Goal: Information Seeking & Learning: Understand process/instructions

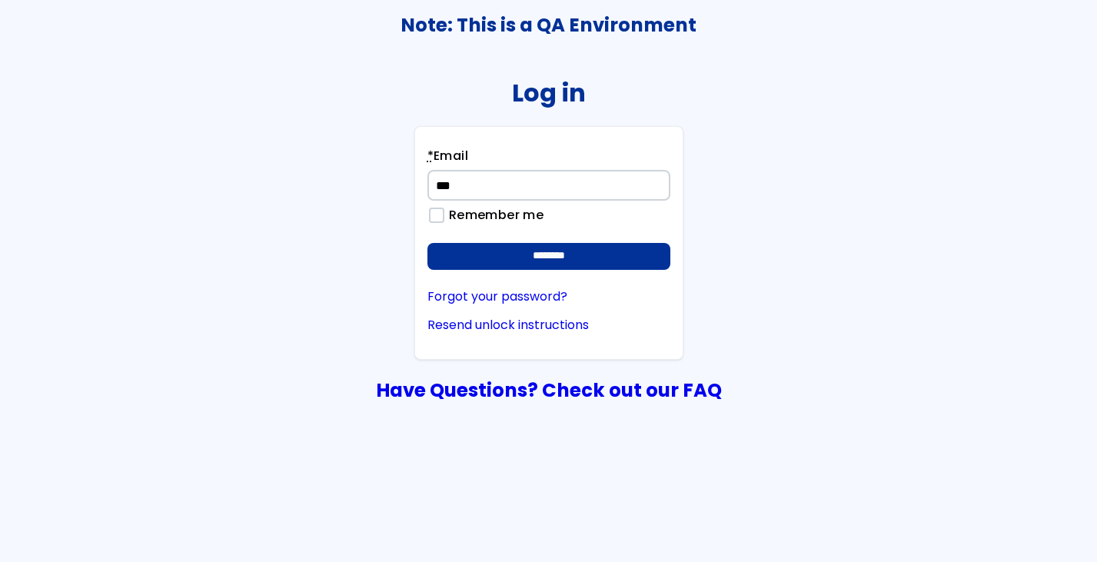
type input "**********"
click at [427, 243] on input "********" at bounding box center [548, 257] width 243 height 28
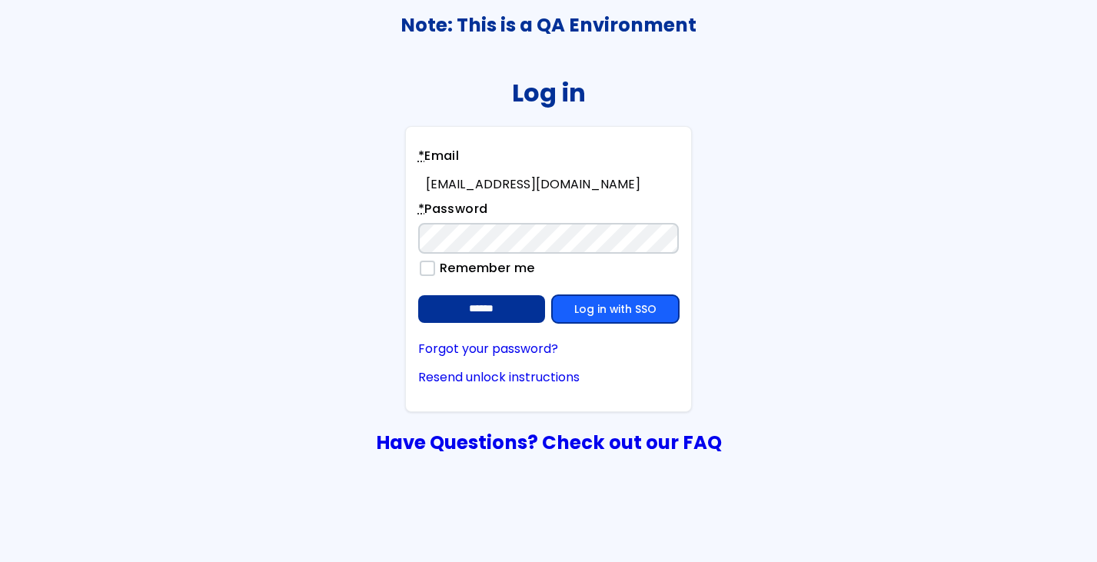
click at [627, 309] on link "Log in with SSO" at bounding box center [615, 309] width 127 height 28
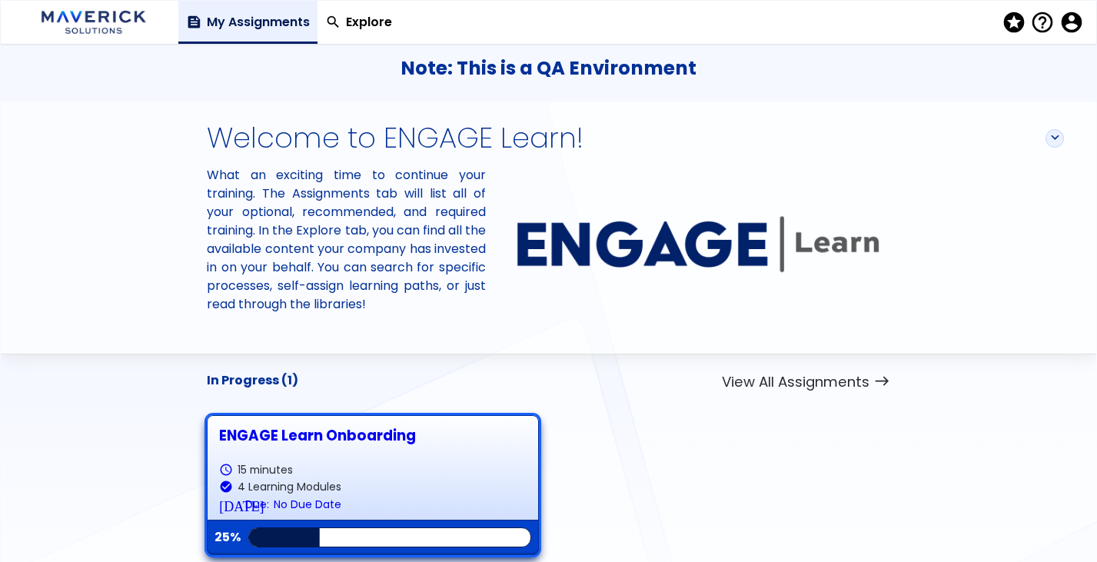
click at [384, 427] on div "ENGAGE Learn Onboarding" at bounding box center [372, 435] width 307 height 16
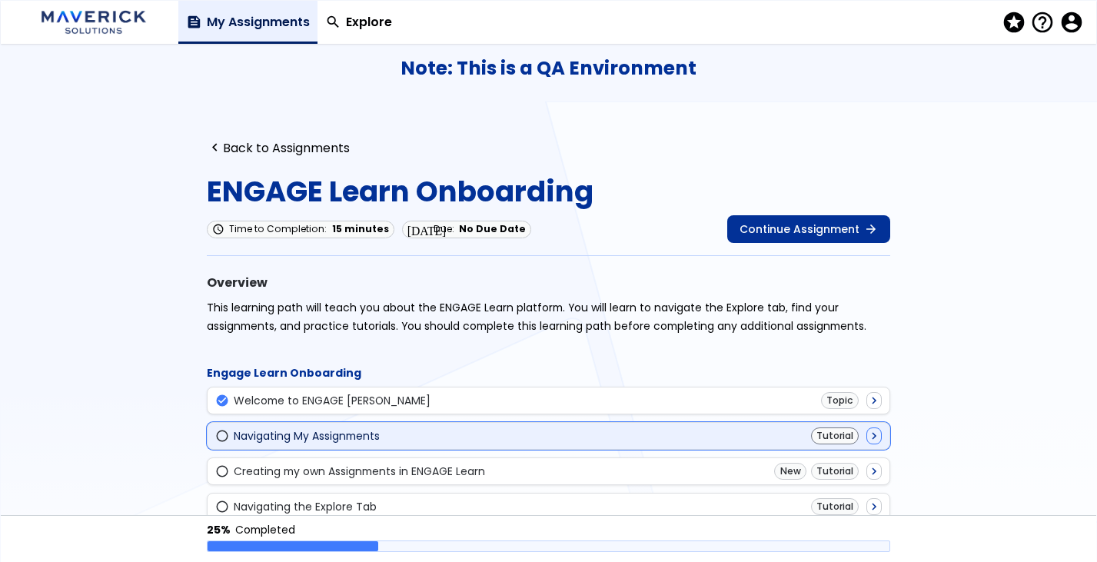
click at [392, 433] on div "radio_button_unchecked Navigating My Assignments Tutorial navigate_next" at bounding box center [548, 435] width 666 height 17
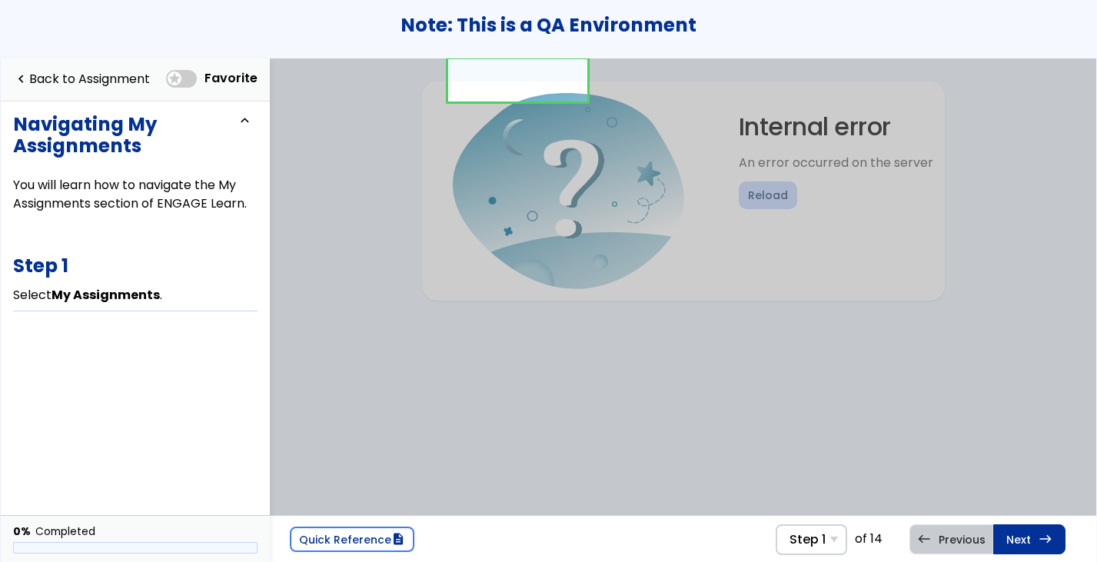
click at [186, 80] on span at bounding box center [181, 79] width 31 height 18
click at [48, 81] on link "navigate_before Back to Assignment" at bounding box center [81, 80] width 137 height 32
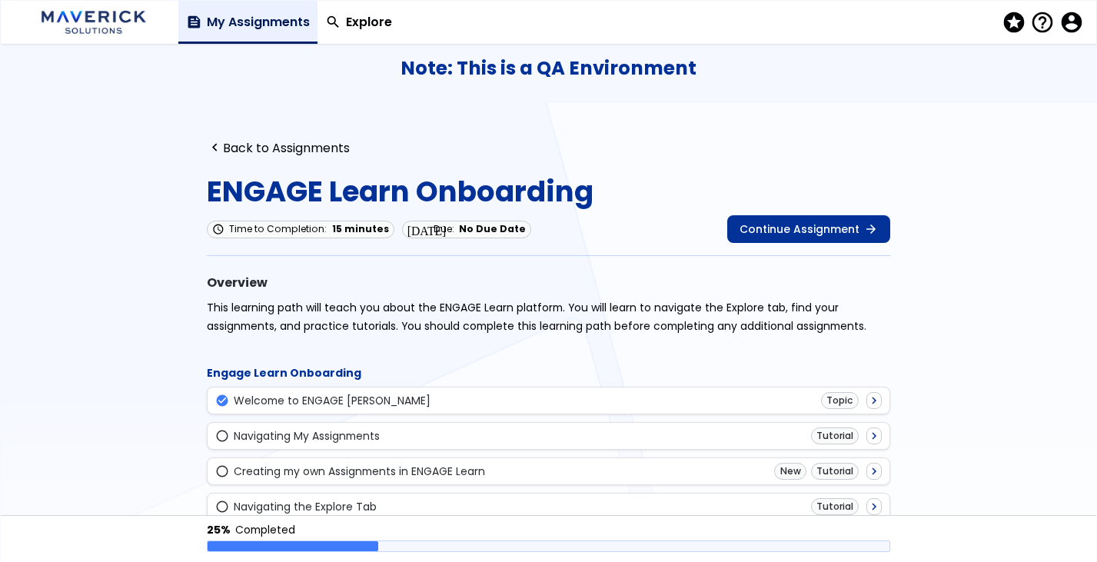
scroll to position [59, 0]
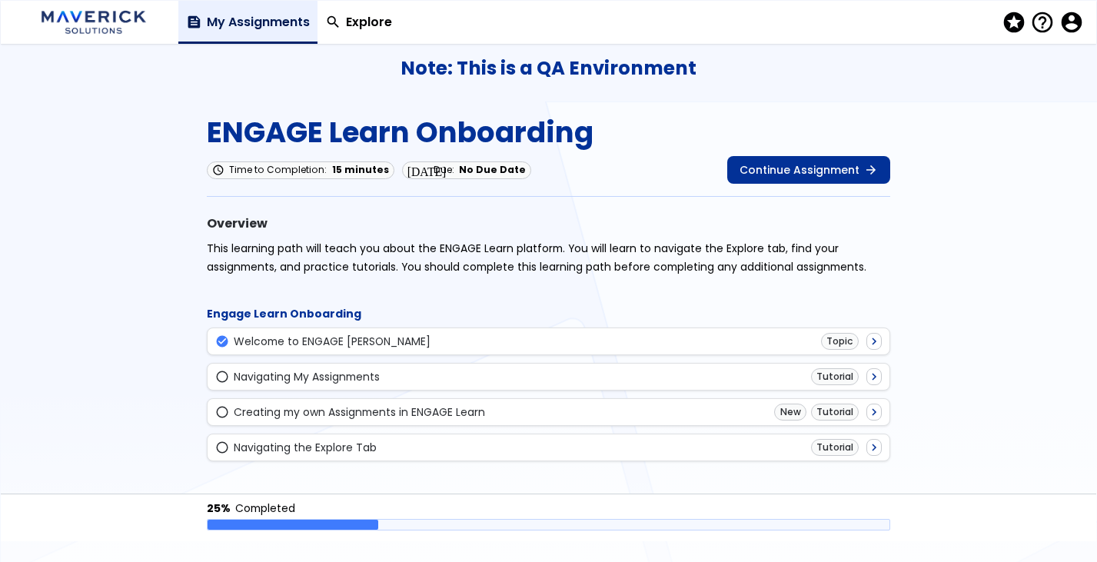
click at [447, 466] on div "navigate_before Back to Assignments ENGAGE Learn Onboarding schedule Time to Co…" at bounding box center [548, 278] width 787 height 432
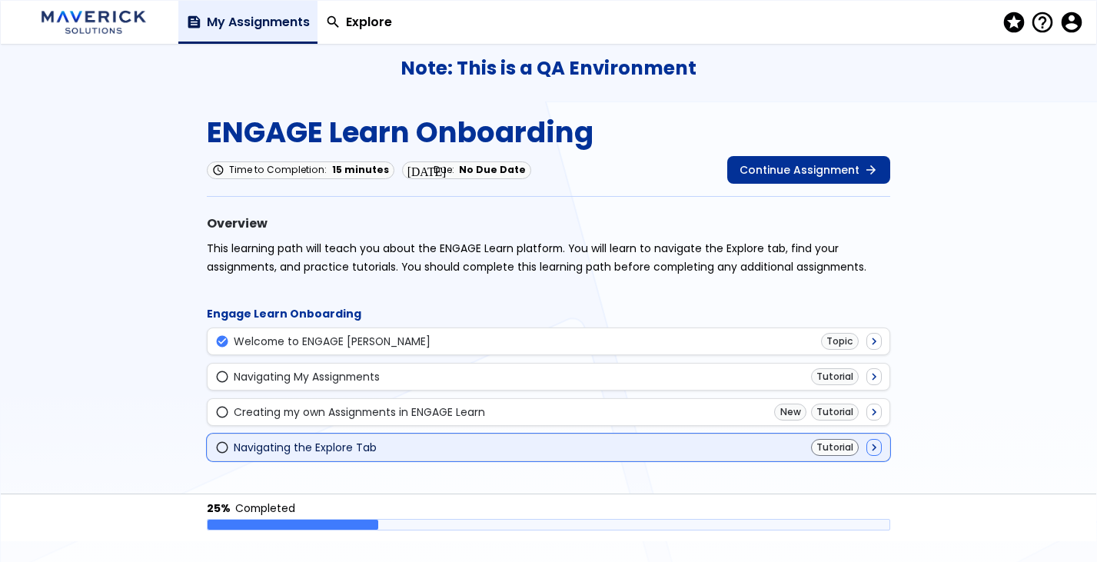
click at [447, 446] on div "radio_button_unchecked Navigating the Explore Tab Tutorial navigate_next" at bounding box center [548, 447] width 666 height 17
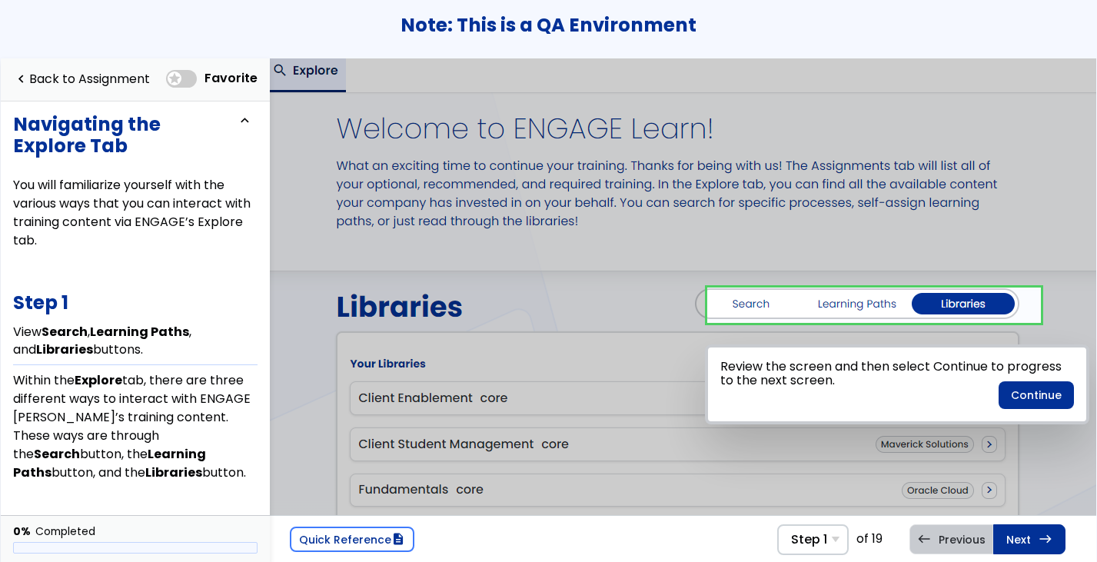
scroll to position [9, 329]
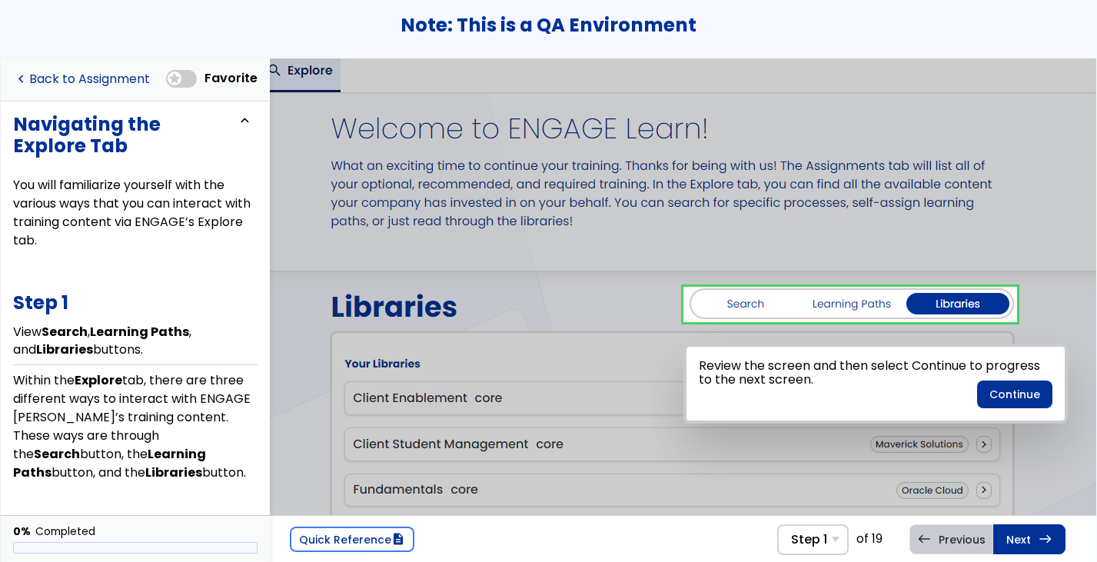
click at [130, 80] on link "navigate_before Back to Assignment" at bounding box center [81, 80] width 137 height 32
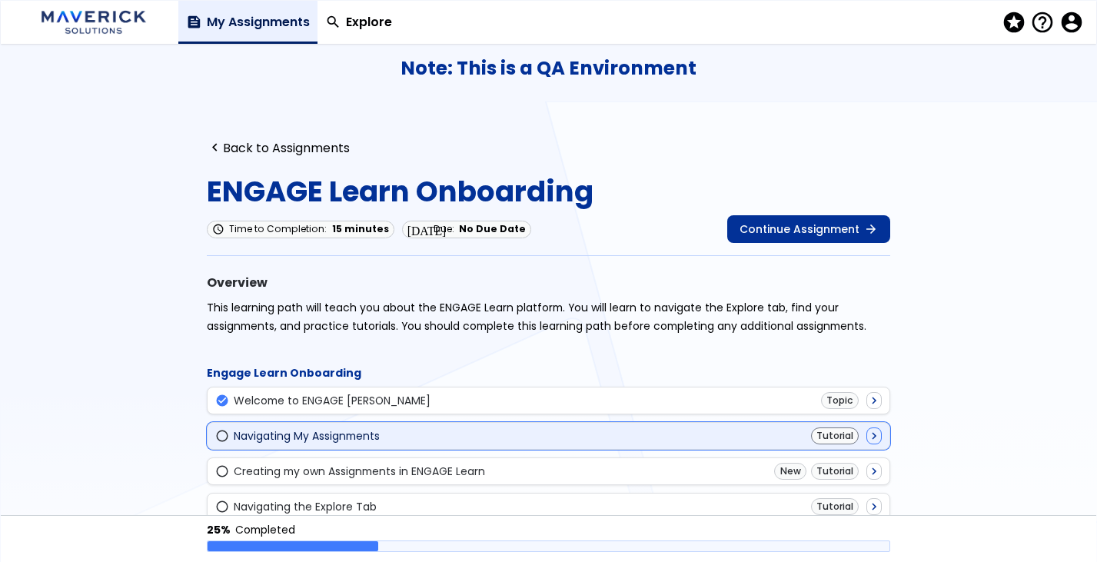
click at [374, 440] on div "Navigating My Assignments" at bounding box center [307, 436] width 146 height 12
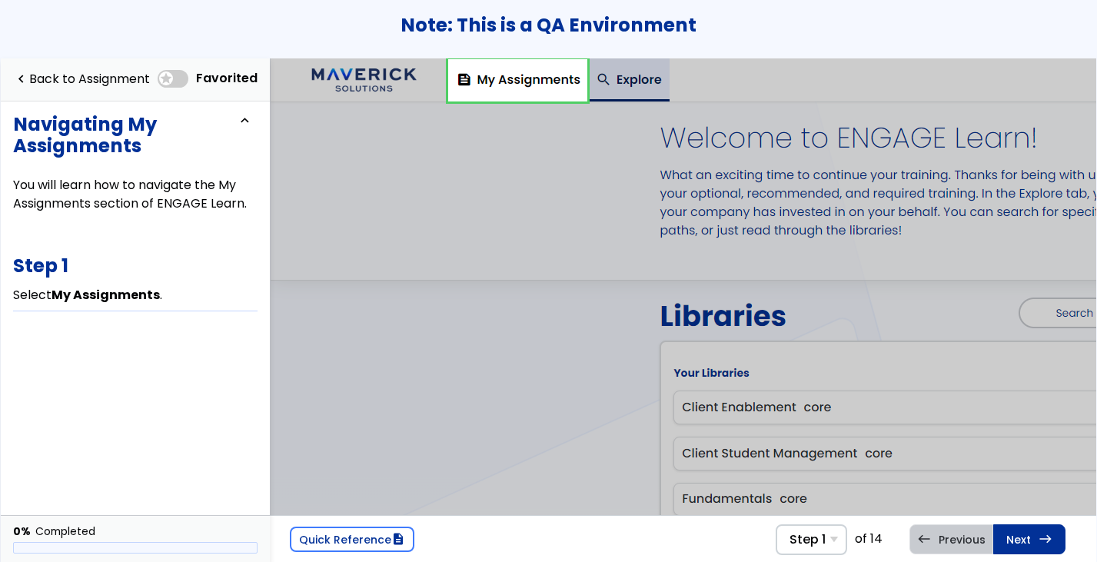
click at [507, 75] on link at bounding box center [517, 80] width 139 height 42
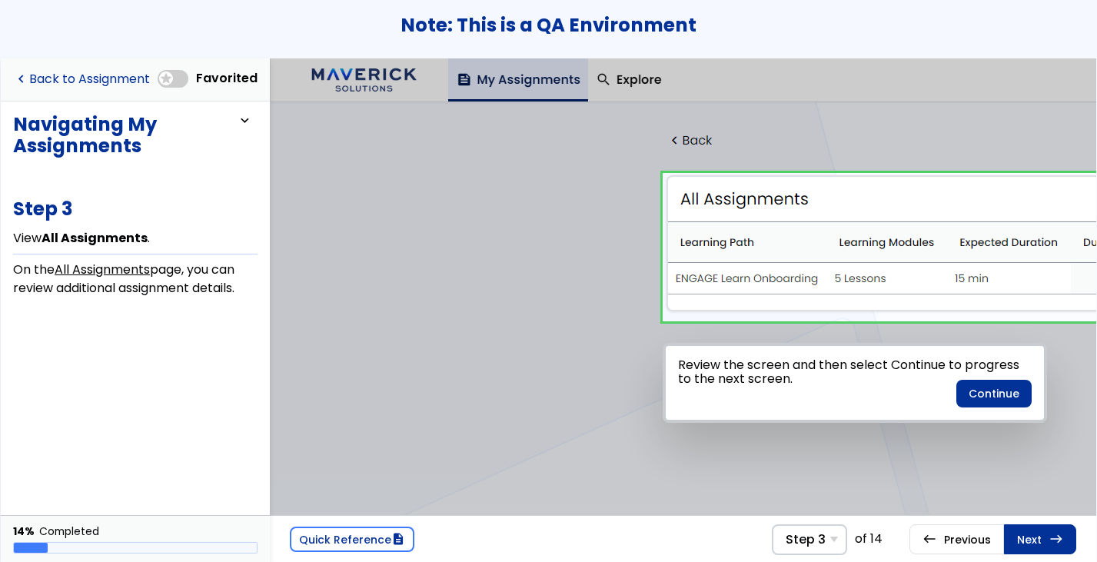
click at [55, 76] on link "navigate_before Back to Assignment" at bounding box center [81, 80] width 137 height 32
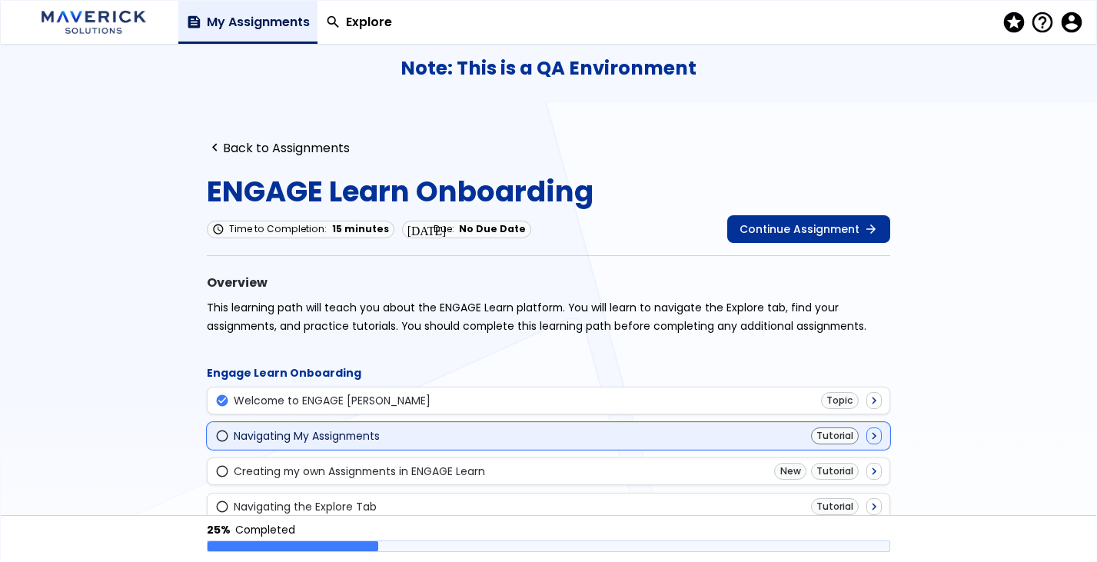
click at [268, 430] on div "Navigating My Assignments" at bounding box center [307, 436] width 146 height 12
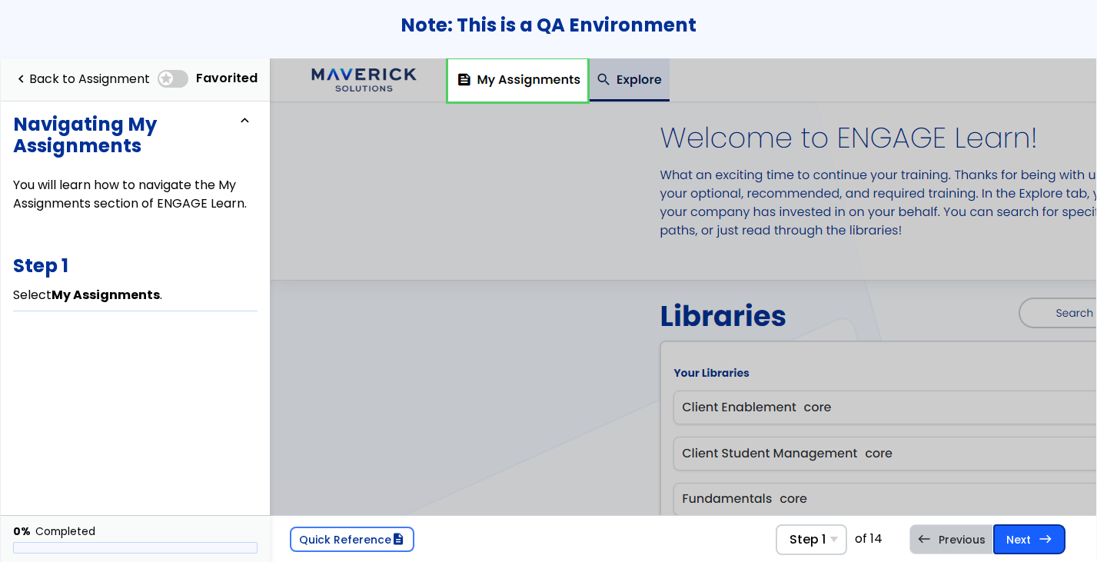
click at [1012, 533] on link "Next east Step 2 Select View All Assignments ." at bounding box center [1029, 538] width 72 height 29
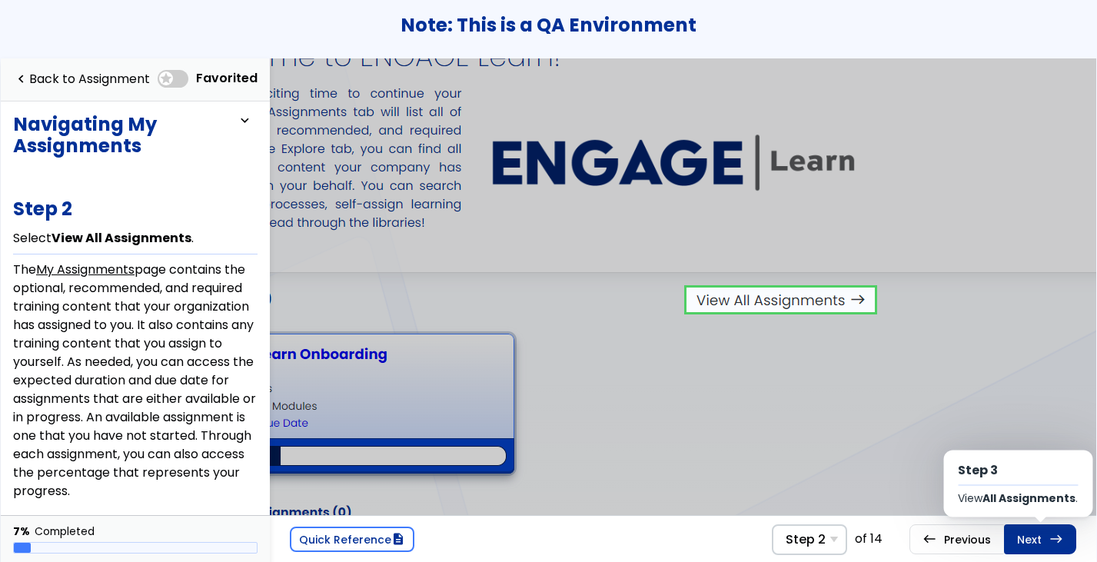
scroll to position [81, 484]
click at [1012, 533] on link "Next east Step 3 View All Assignments ." at bounding box center [1040, 538] width 72 height 29
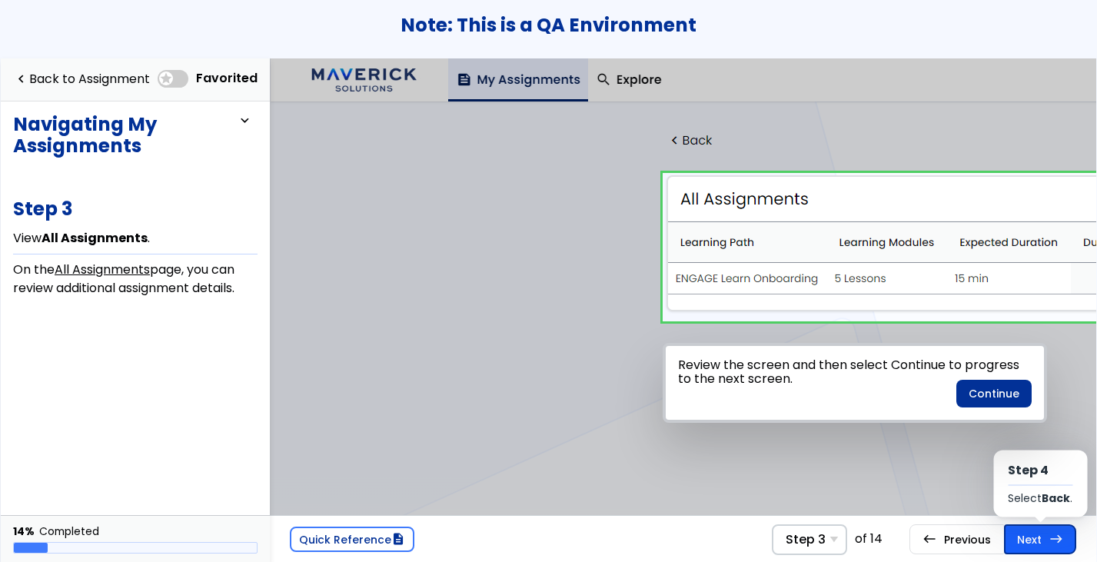
click at [1012, 533] on link "Next east Step 4 Select Back ." at bounding box center [1040, 538] width 72 height 29
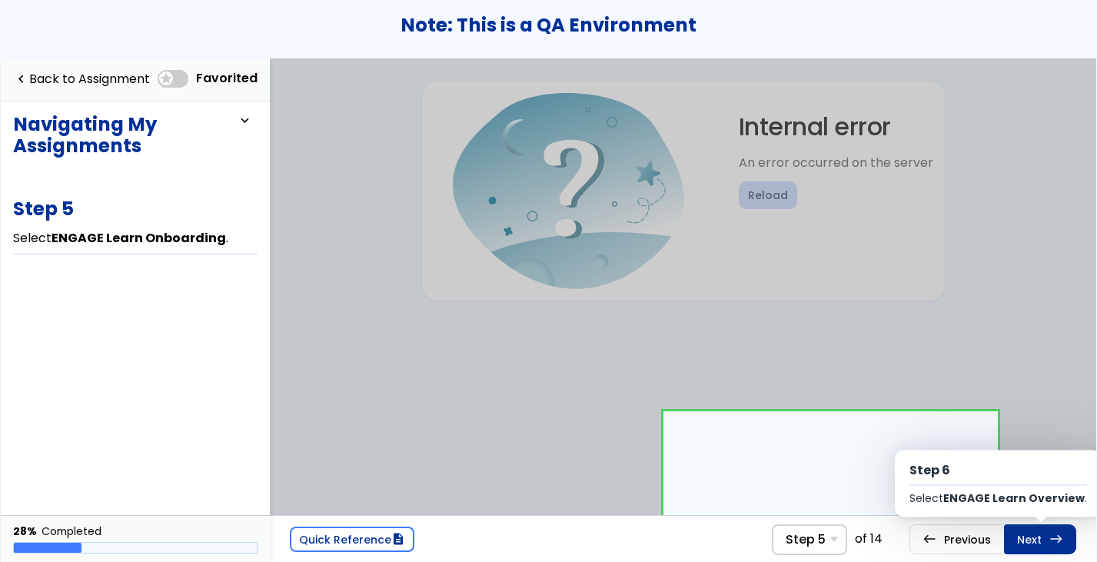
click at [1012, 533] on link "Next east Step 6 Select ENGAGE Learn Overview ." at bounding box center [1040, 538] width 72 height 29
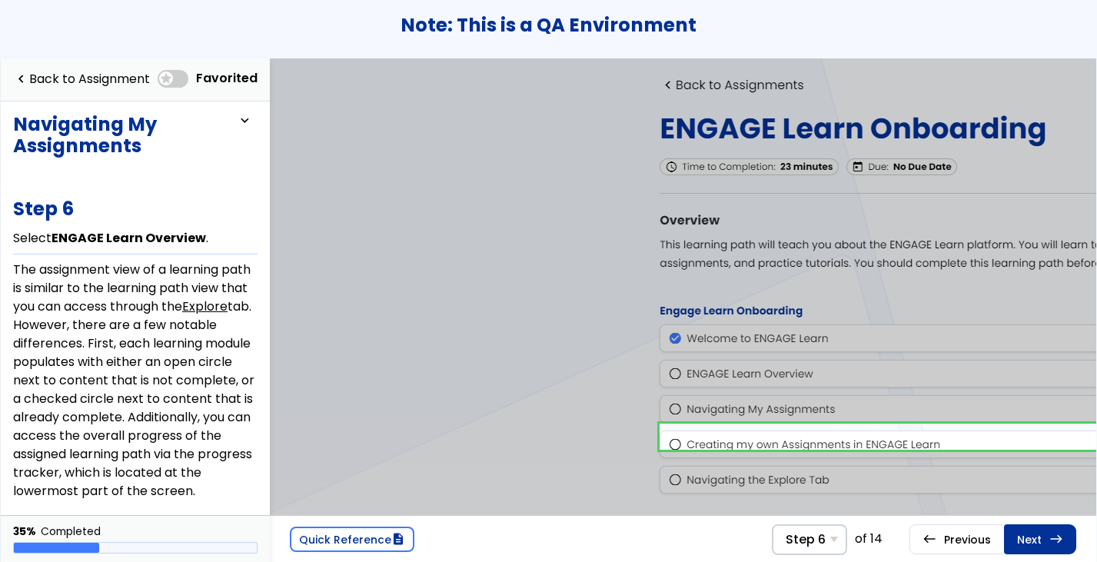
click at [1012, 533] on link "Next east Step 7 Select Step 1 ." at bounding box center [1040, 538] width 72 height 29
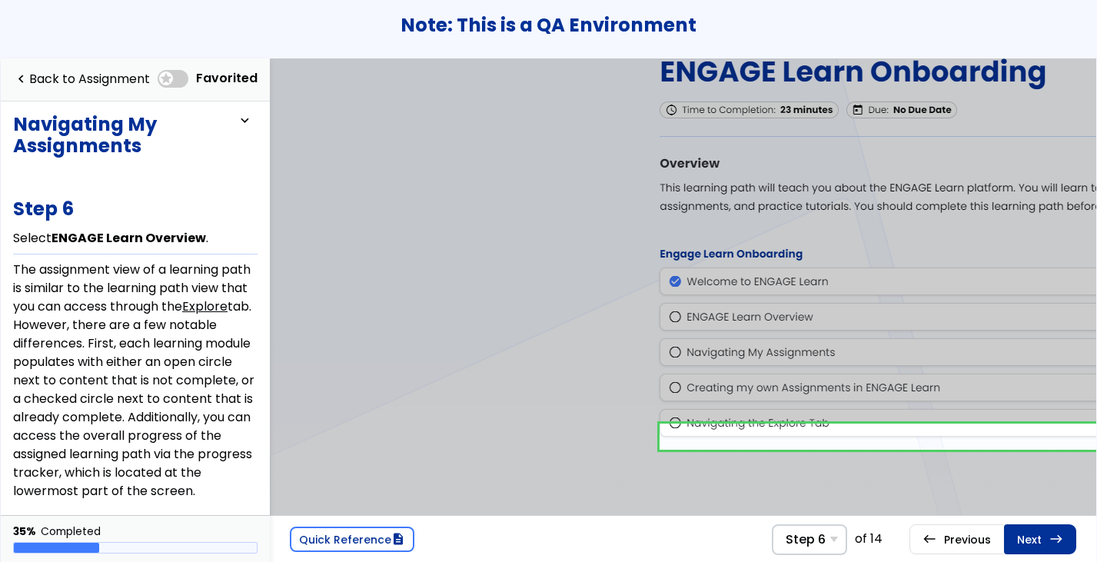
scroll to position [135, 0]
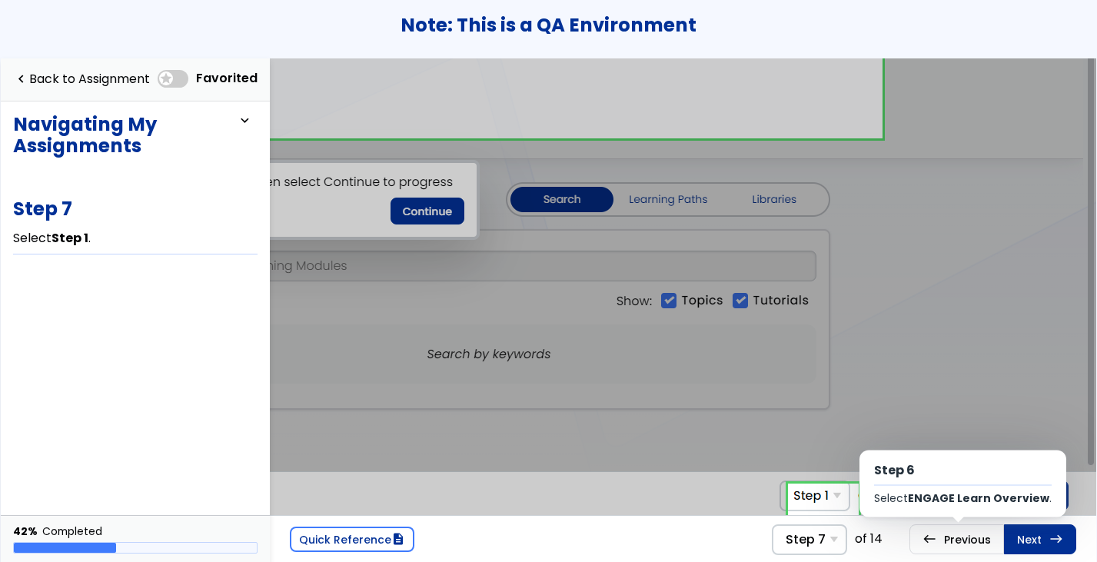
scroll to position [267, 648]
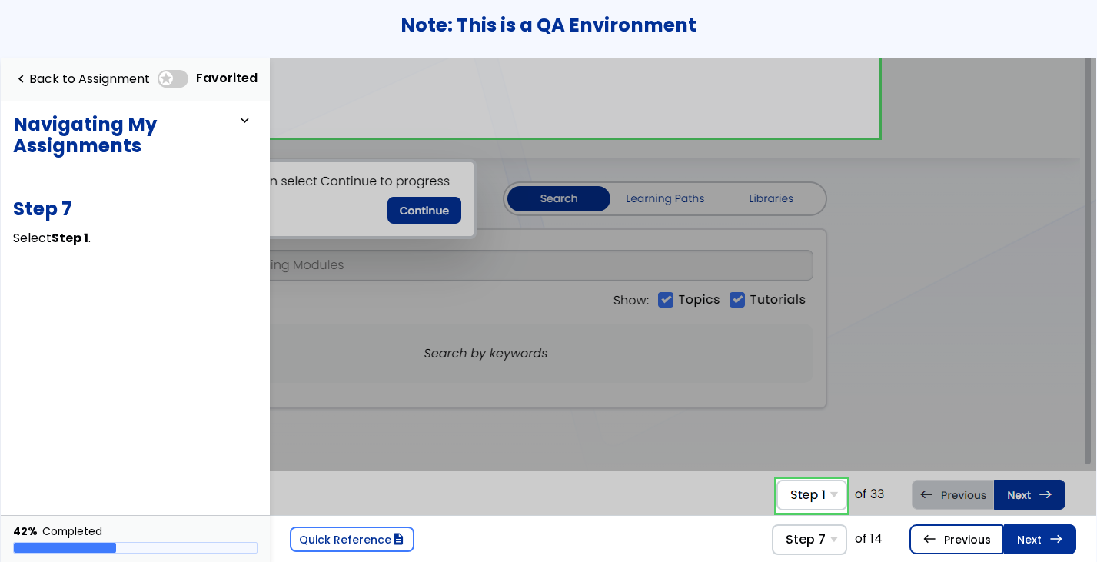
click at [958, 542] on link "west Previous Step 6 Select ENGAGE Learn Overview ." at bounding box center [956, 538] width 95 height 29
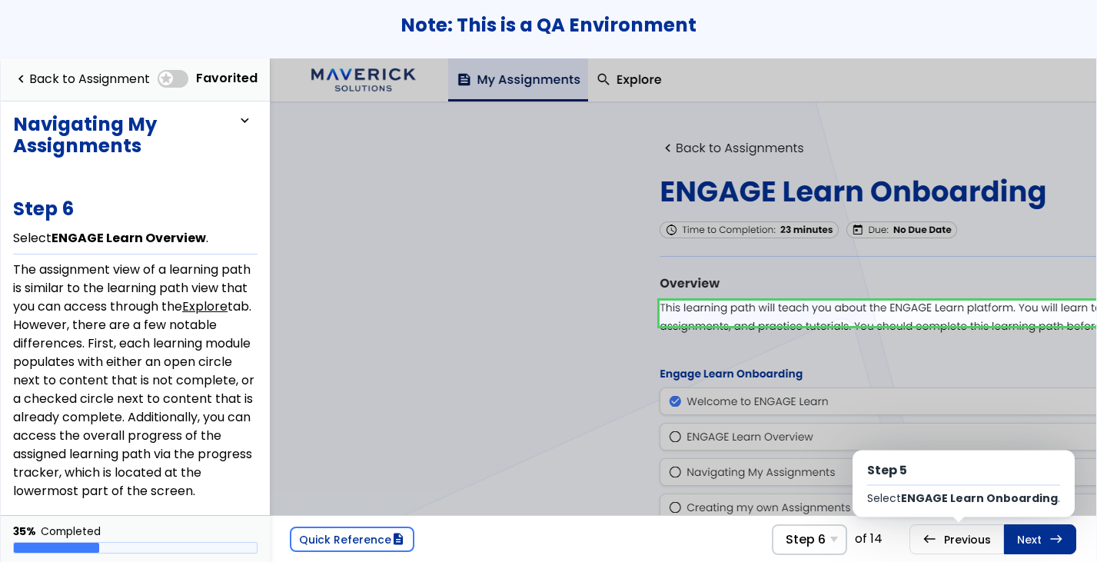
scroll to position [138, 0]
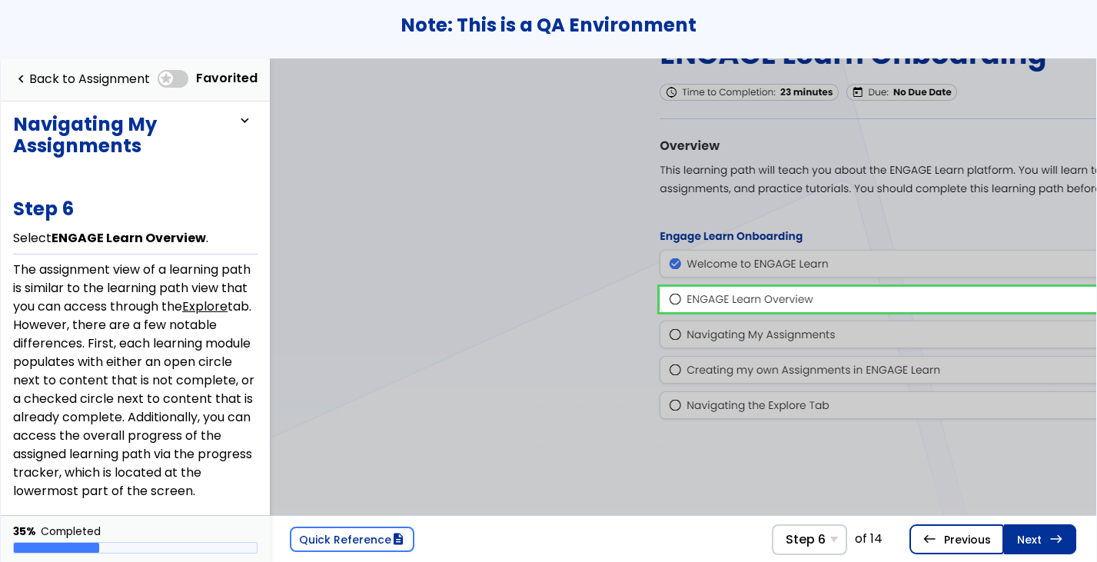
click at [958, 542] on link "west Previous Step 5 Select ENGAGE Learn Onboarding ." at bounding box center [956, 538] width 95 height 29
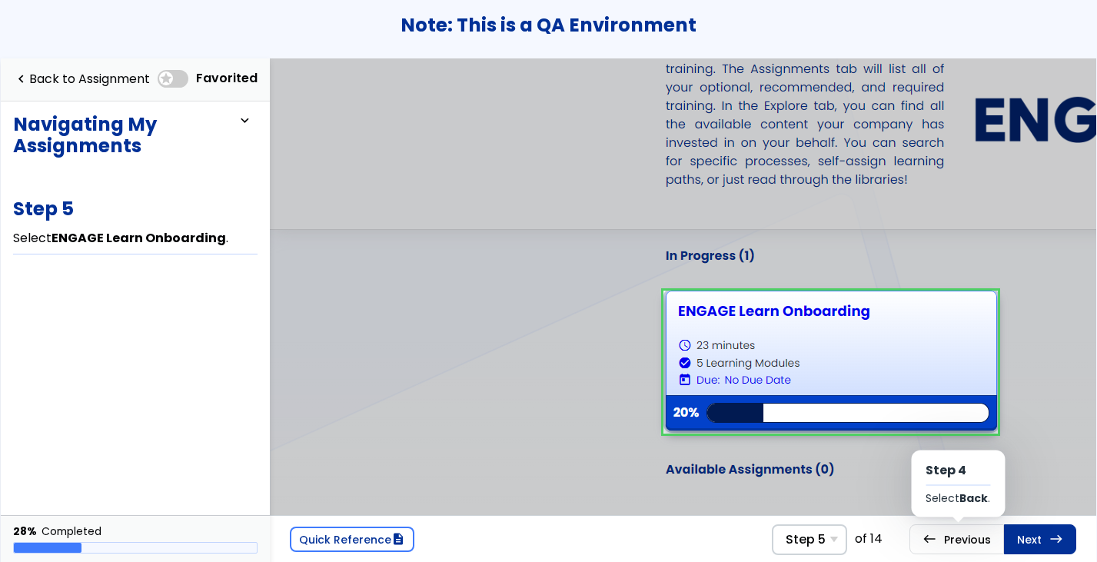
scroll to position [125, 0]
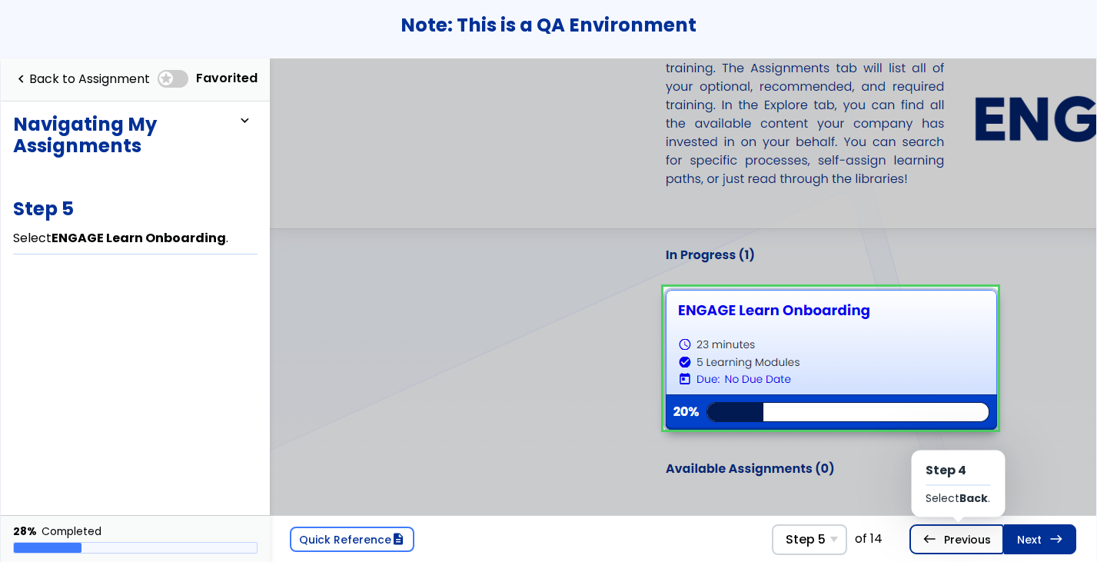
click at [958, 542] on link "west Previous Step 4 Select Back ." at bounding box center [956, 538] width 95 height 29
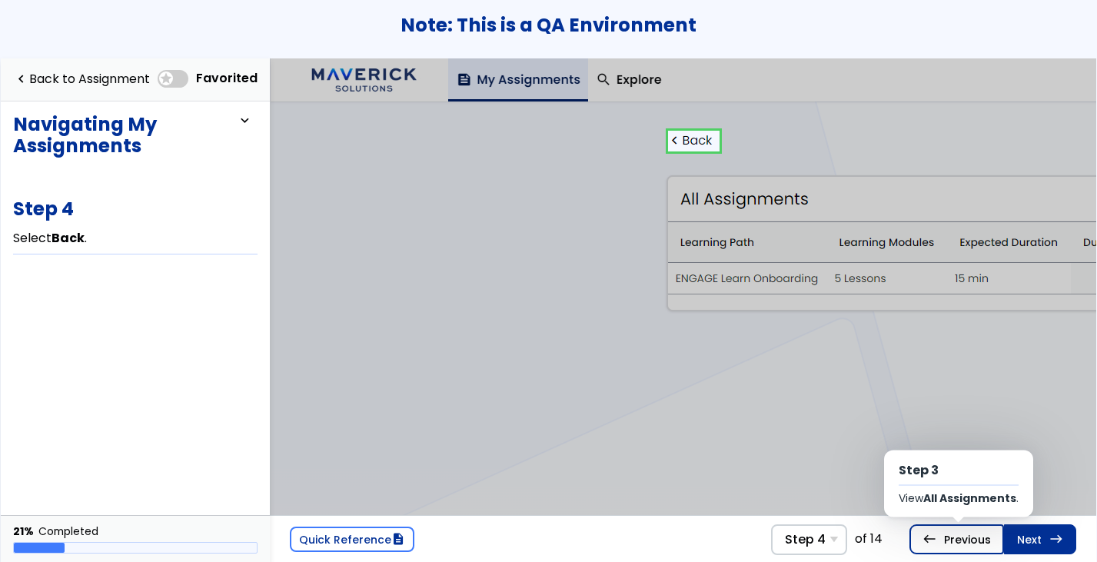
click at [958, 542] on link "west Previous Step 3 View All Assignments ." at bounding box center [956, 538] width 95 height 29
